Goal: Transaction & Acquisition: Purchase product/service

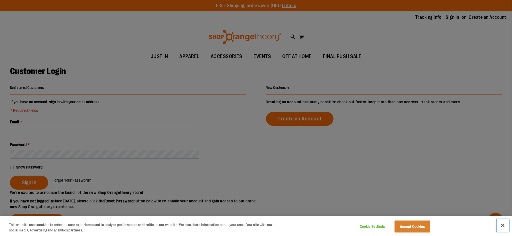
click at [504, 228] on button "Close" at bounding box center [503, 226] width 13 height 13
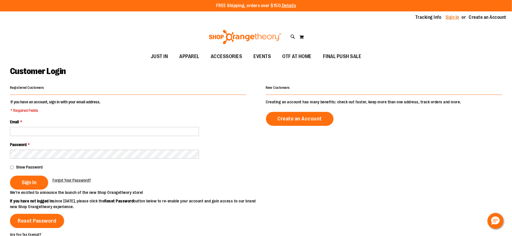
click at [452, 15] on link "Sign In" at bounding box center [453, 17] width 14 height 6
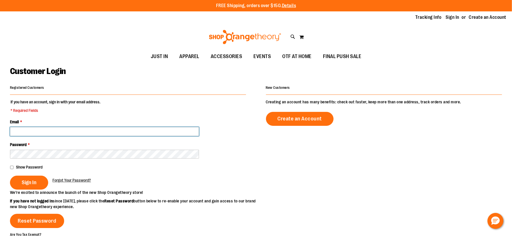
click at [69, 133] on input "Email *" at bounding box center [104, 131] width 189 height 9
type input "**********"
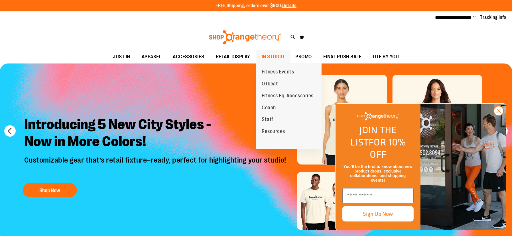
click at [264, 57] on span "IN STUDIO" at bounding box center [273, 56] width 23 height 13
click at [267, 97] on span "Fitness Eq. Accessories" at bounding box center [288, 96] width 52 height 7
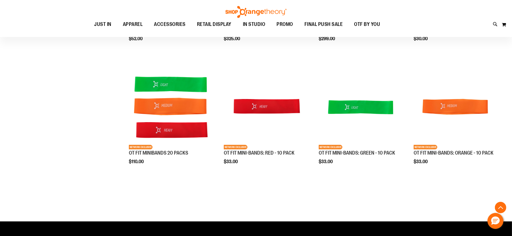
scroll to position [114, 0]
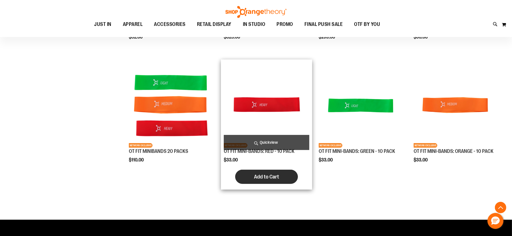
click at [273, 177] on span "Add to Cart" at bounding box center [266, 177] width 25 height 6
click at [272, 177] on form "Adding..." at bounding box center [266, 177] width 63 height 14
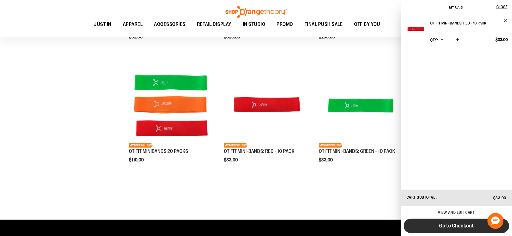
click at [458, 226] on span "Go to Checkout" at bounding box center [456, 226] width 35 height 6
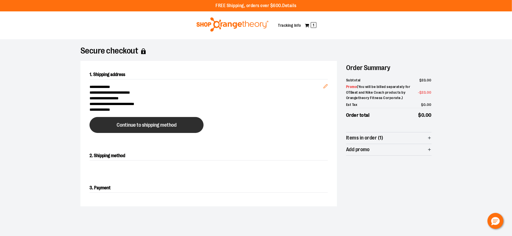
click at [152, 124] on span "Continue to shipping method" at bounding box center [147, 125] width 60 height 5
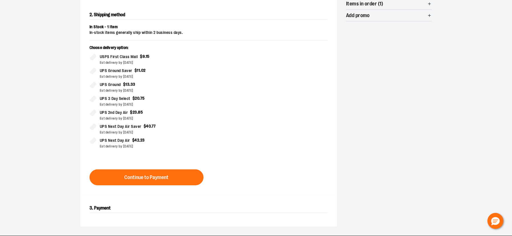
scroll to position [143, 0]
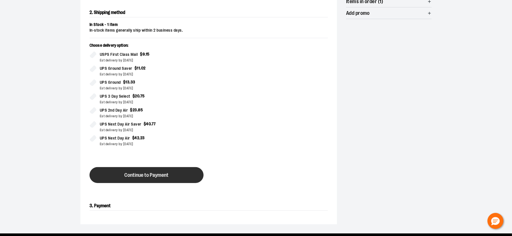
click at [161, 175] on span "Continue to Payment" at bounding box center [147, 175] width 44 height 5
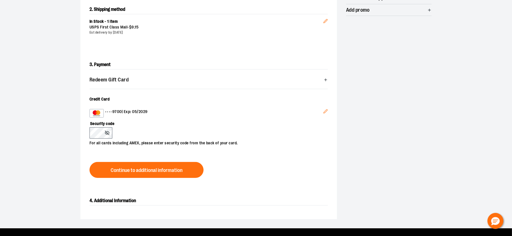
scroll to position [148, 0]
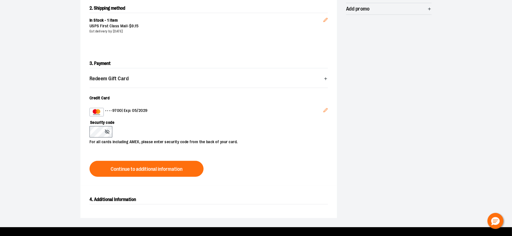
click at [326, 109] on icon "Edit" at bounding box center [325, 110] width 5 height 5
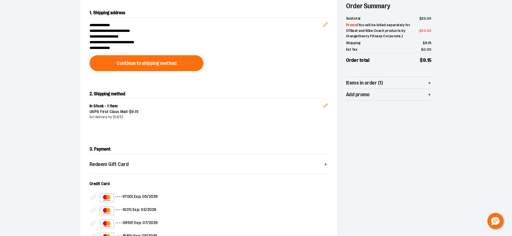
scroll to position [66, 0]
